Goal: Task Accomplishment & Management: Use online tool/utility

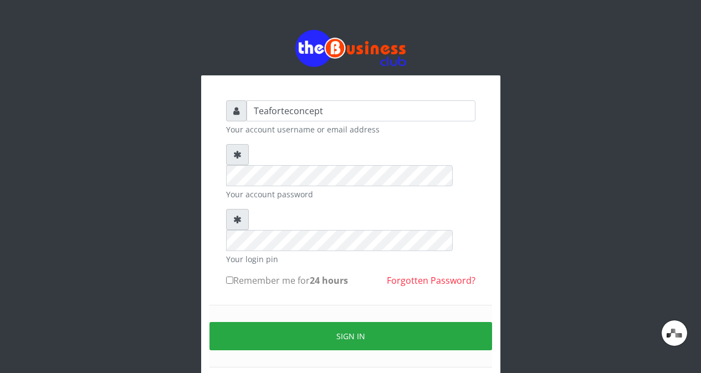
type input "Teaforteconcept"
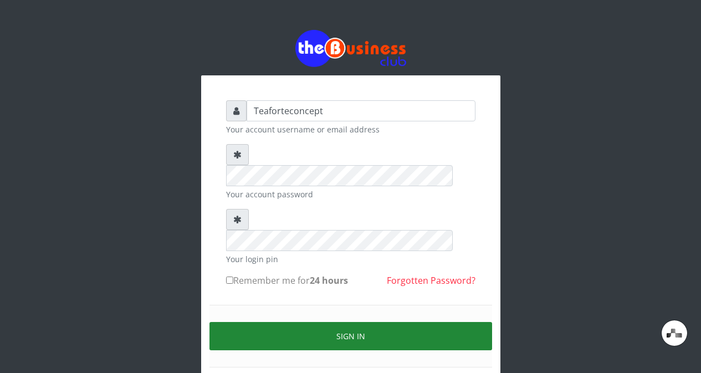
click at [283, 322] on button "Sign in" at bounding box center [350, 336] width 283 height 28
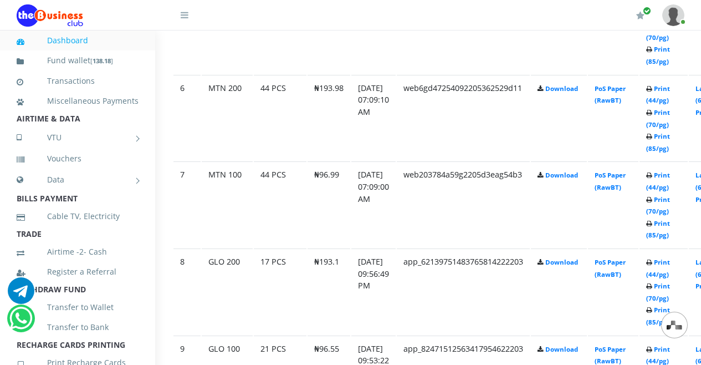
scroll to position [1059, 20]
click at [671, 184] on td "Print (44/pg) Print (70/pg) Print (85/pg)" at bounding box center [662, 204] width 48 height 86
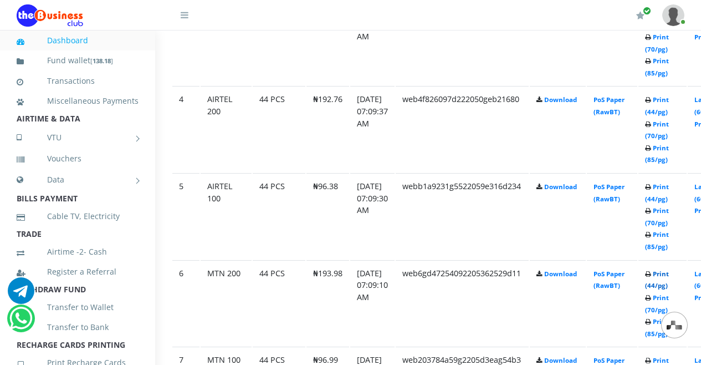
scroll to position [879, 20]
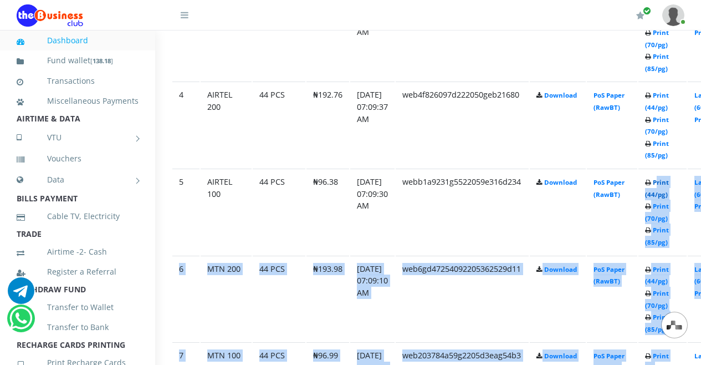
click at [675, 188] on td "Print (44/pg) Print (70/pg) Print (85/pg)" at bounding box center [662, 211] width 48 height 86
click at [669, 194] on link "Print (44/pg)" at bounding box center [657, 188] width 24 height 20
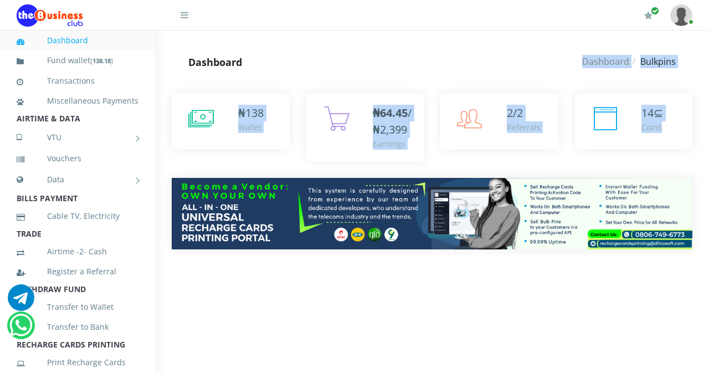
drag, startPoint x: 709, startPoint y: 47, endPoint x: 709, endPoint y: 94, distance: 47.1
click at [709, 30] on div "My Profile Settings Logout" at bounding box center [432, 30] width 554 height 0
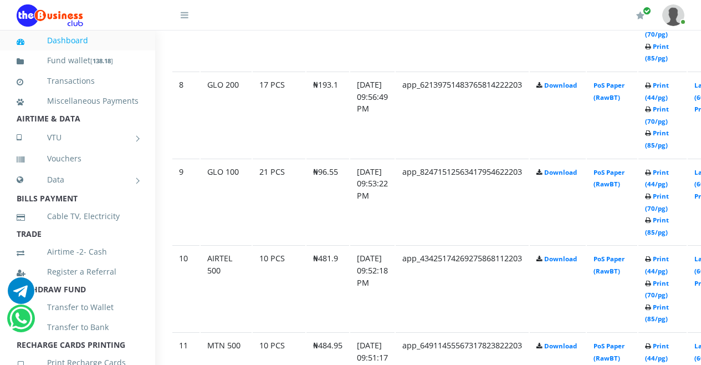
scroll to position [961, 20]
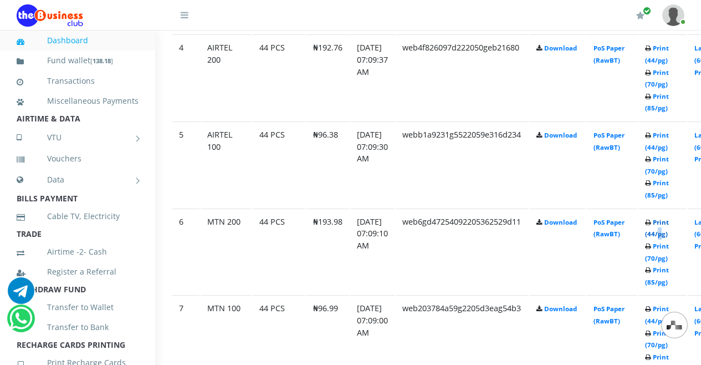
drag, startPoint x: 674, startPoint y: 230, endPoint x: 679, endPoint y: 235, distance: 7.1
click at [679, 235] on td "Print (44/pg) Print (70/pg) Print (85/pg)" at bounding box center [662, 251] width 48 height 86
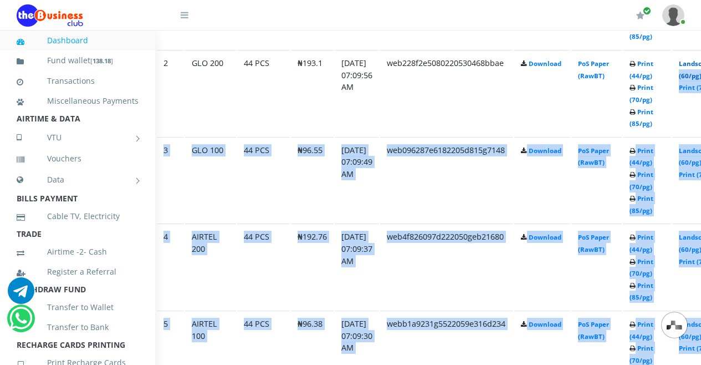
scroll to position [737, 53]
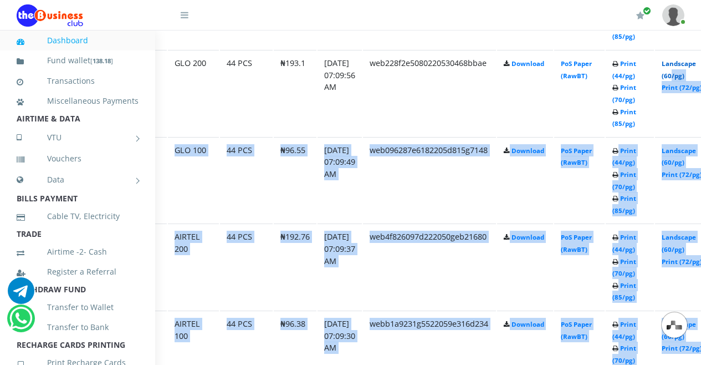
drag, startPoint x: 678, startPoint y: 70, endPoint x: 689, endPoint y: 80, distance: 14.9
click at [689, 80] on id "2 GLO 200 44 PCS ₦193.1 04.Sep.2025 07:09:56 AM web228f2e5080220530468bbae Down…" at bounding box center [426, 93] width 573 height 86
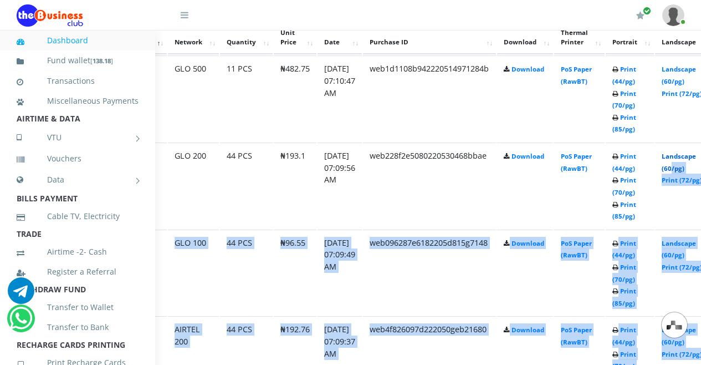
scroll to position [640, 53]
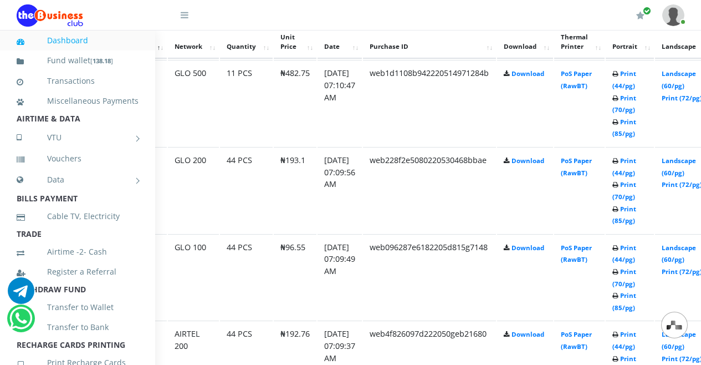
click at [496, 215] on td "web228f2e5080220530468bbae" at bounding box center [429, 190] width 133 height 86
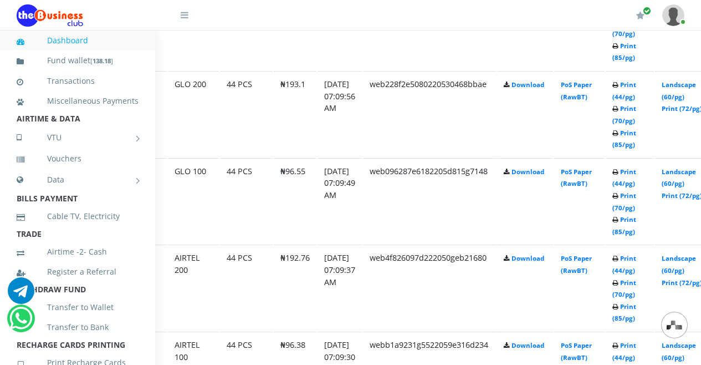
scroll to position [720, 53]
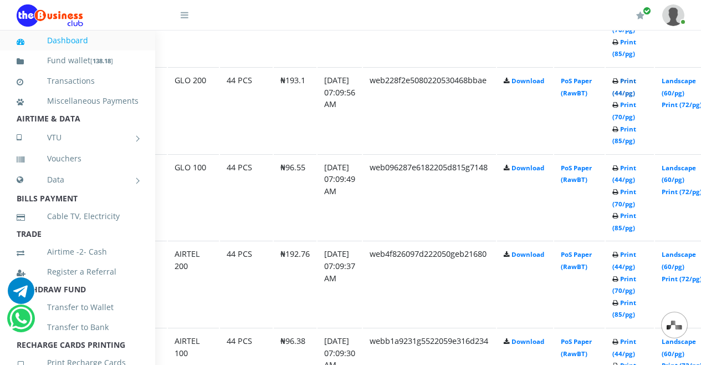
click at [636, 81] on link "Print (44/pg)" at bounding box center [624, 86] width 24 height 20
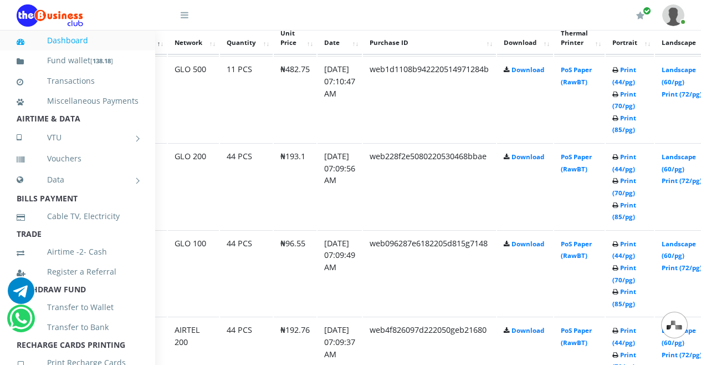
scroll to position [644, 119]
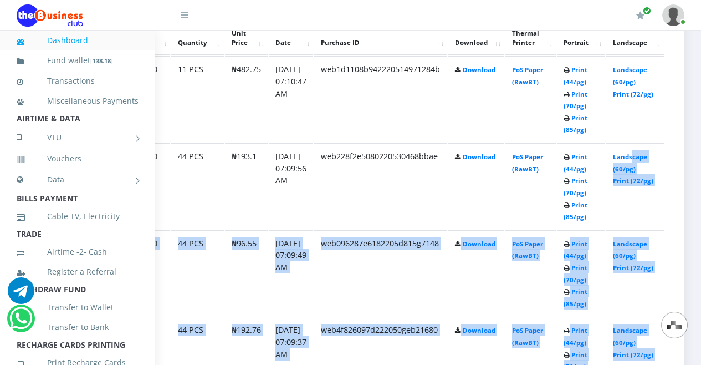
drag, startPoint x: 699, startPoint y: 146, endPoint x: 704, endPoint y: 154, distance: 9.7
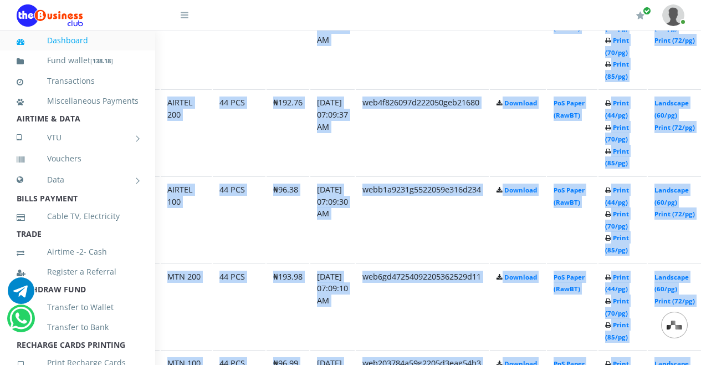
scroll to position [892, 60]
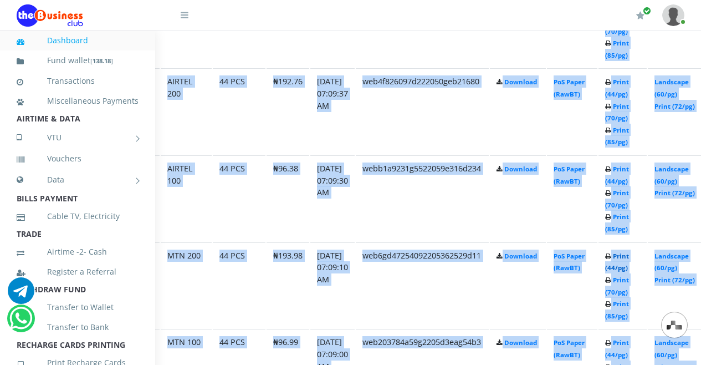
click at [629, 259] on link "Print (44/pg)" at bounding box center [617, 261] width 24 height 20
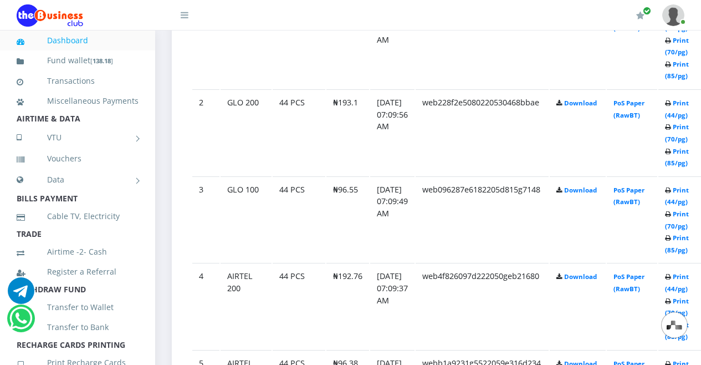
scroll to position [609, 0]
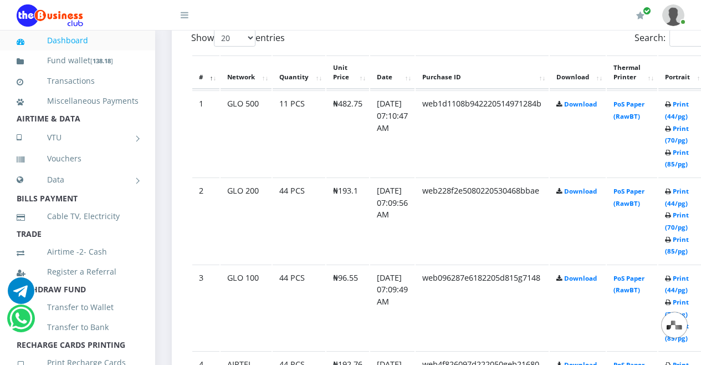
click at [687, 102] on small "Print (44/pg) Print (70/pg) Print (85/pg)" at bounding box center [677, 134] width 24 height 68
